Goal: Find specific page/section: Find specific page/section

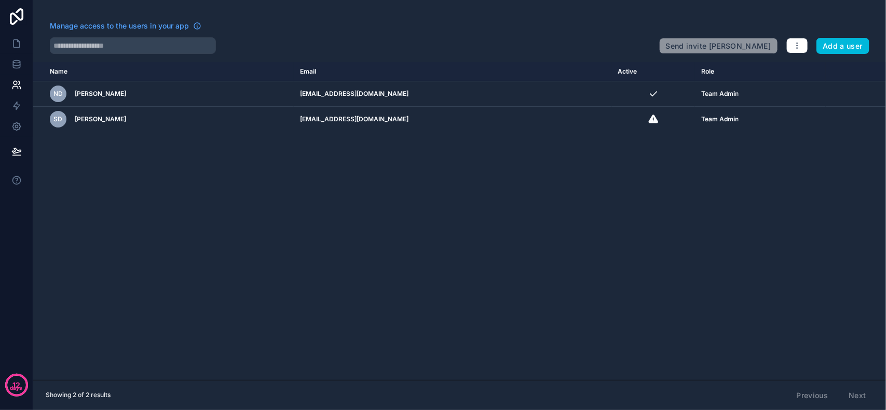
click at [303, 237] on div "Name Email Active Role [DOMAIN_NAME] ND [PERSON_NAME] [PERSON_NAME][EMAIL_ADDRE…" at bounding box center [459, 221] width 853 height 318
click at [15, 67] on icon at bounding box center [16, 64] width 10 height 10
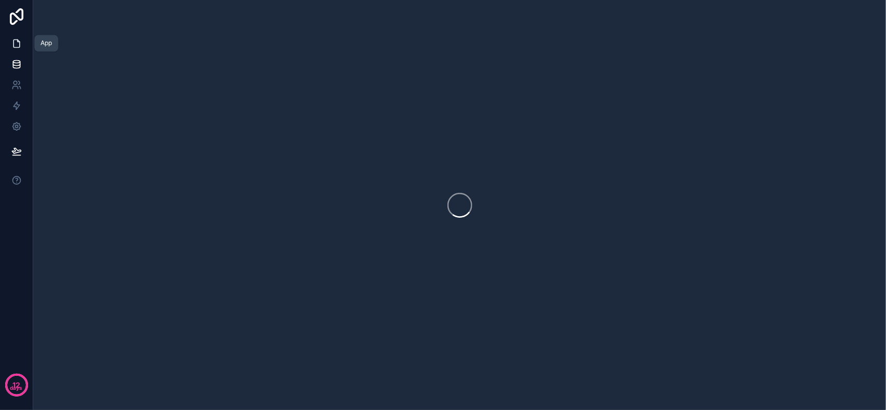
click at [9, 46] on link at bounding box center [16, 43] width 33 height 21
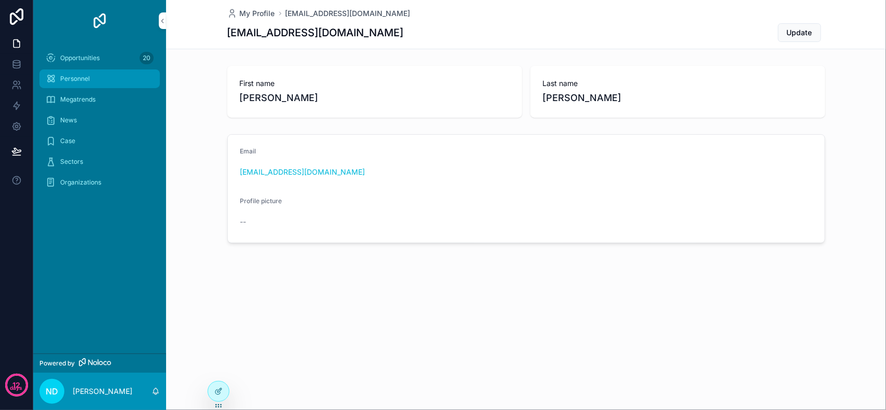
click at [89, 73] on div "Personnel" at bounding box center [100, 79] width 108 height 17
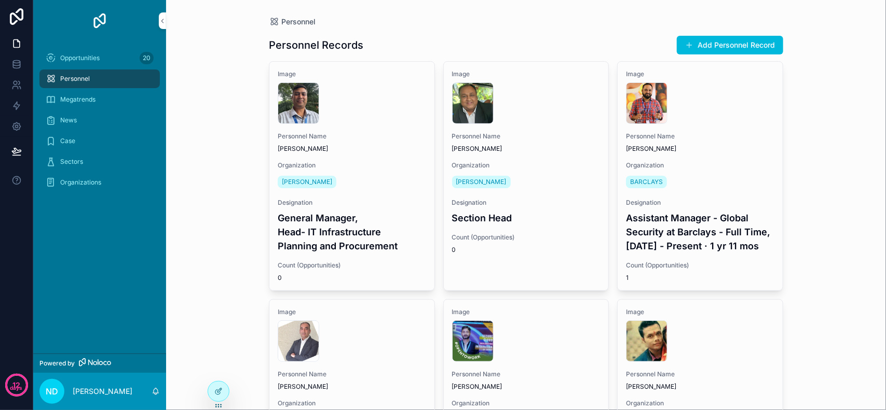
click at [833, 143] on div "Personnel Personnel Records Add Personnel Record Image 1733683729535 Personnel …" at bounding box center [526, 205] width 720 height 410
click at [840, 169] on div "Personnel Personnel Records Add Personnel Record Image 1733683729535 Personnel …" at bounding box center [526, 205] width 720 height 410
